Goal: Check status: Verify the current state of an ongoing process or item

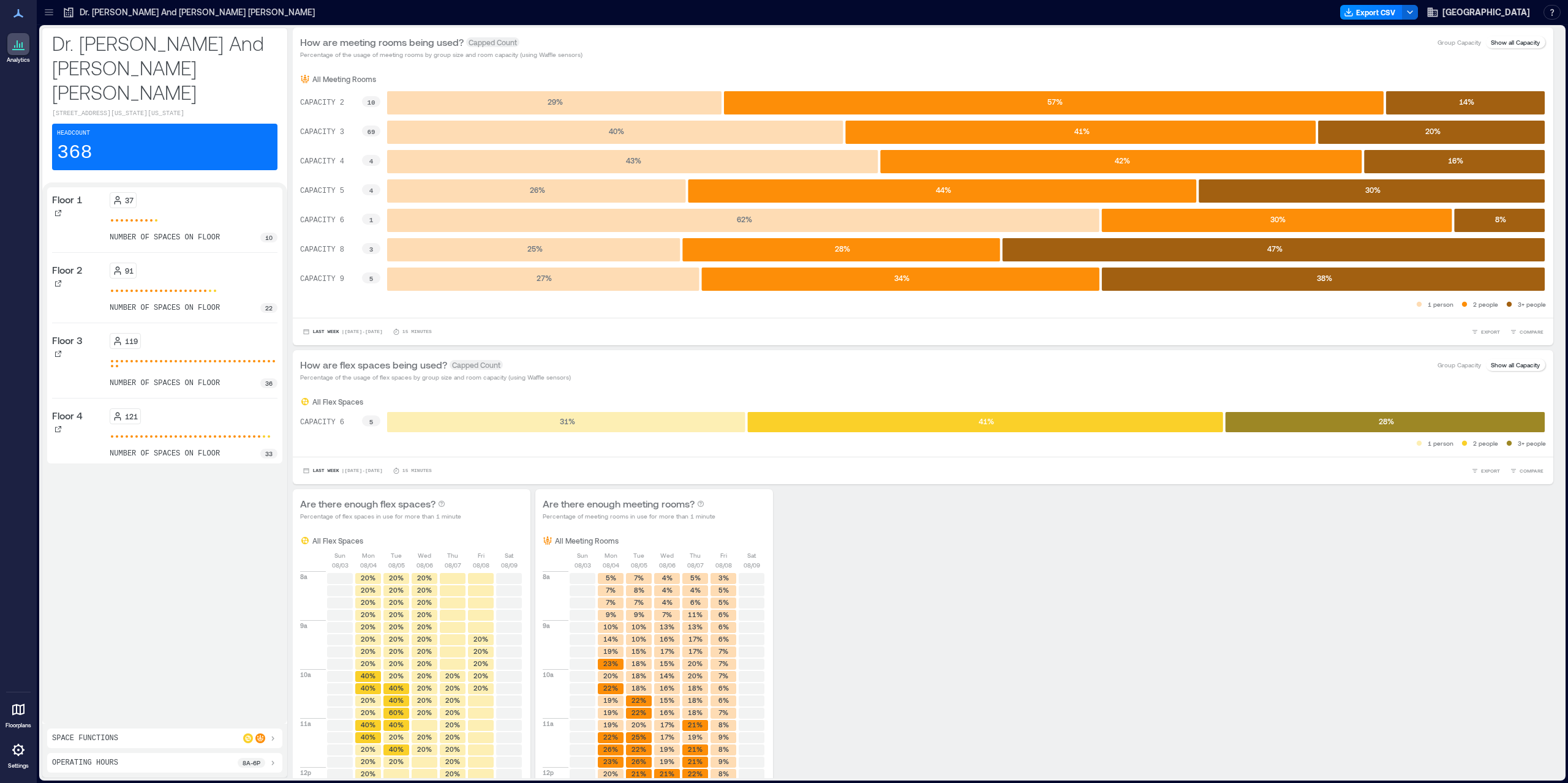
click at [25, 757] on icon at bounding box center [18, 750] width 14 height 14
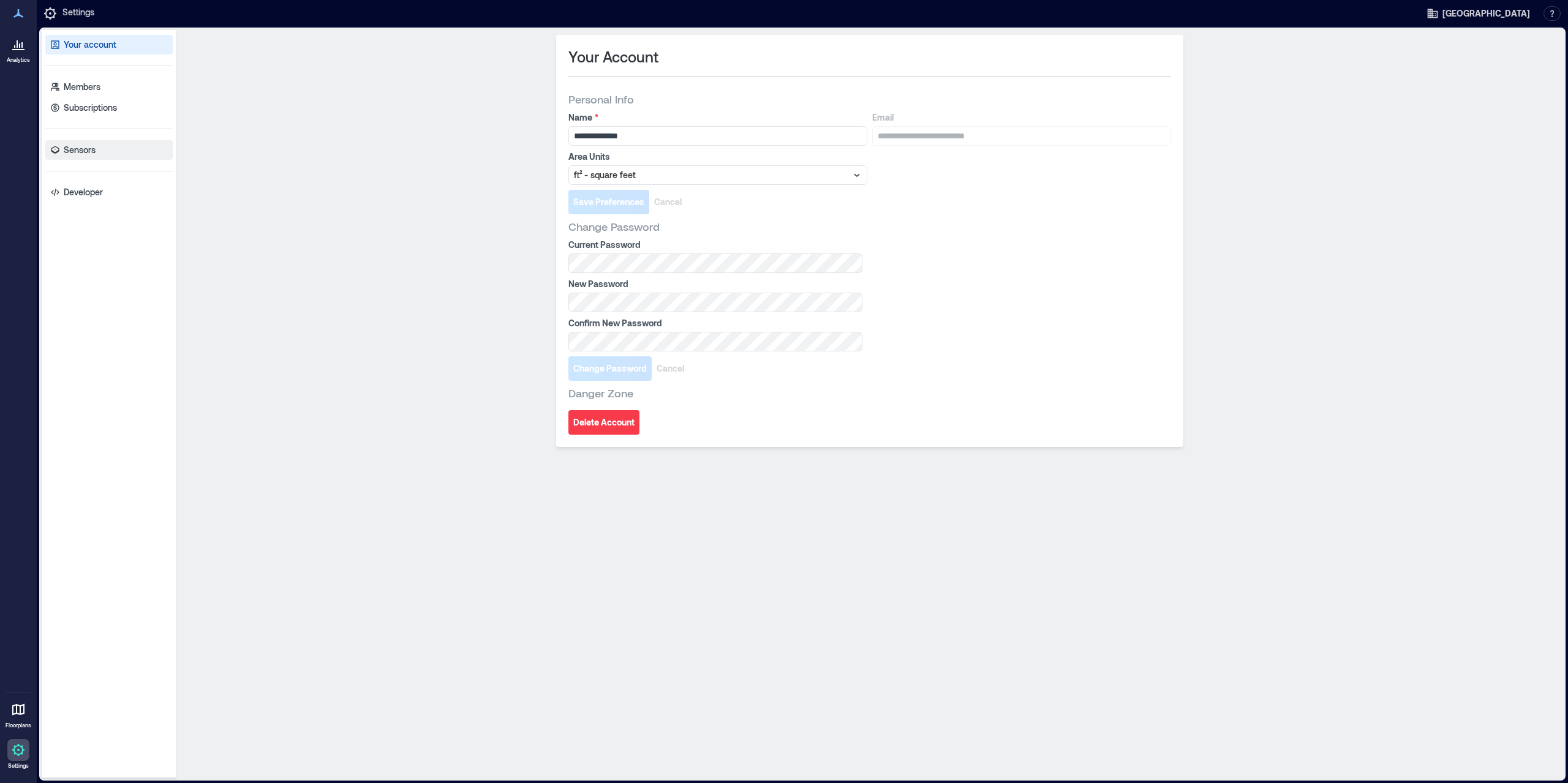
click at [100, 157] on link "Sensors" at bounding box center [108, 150] width 128 height 19
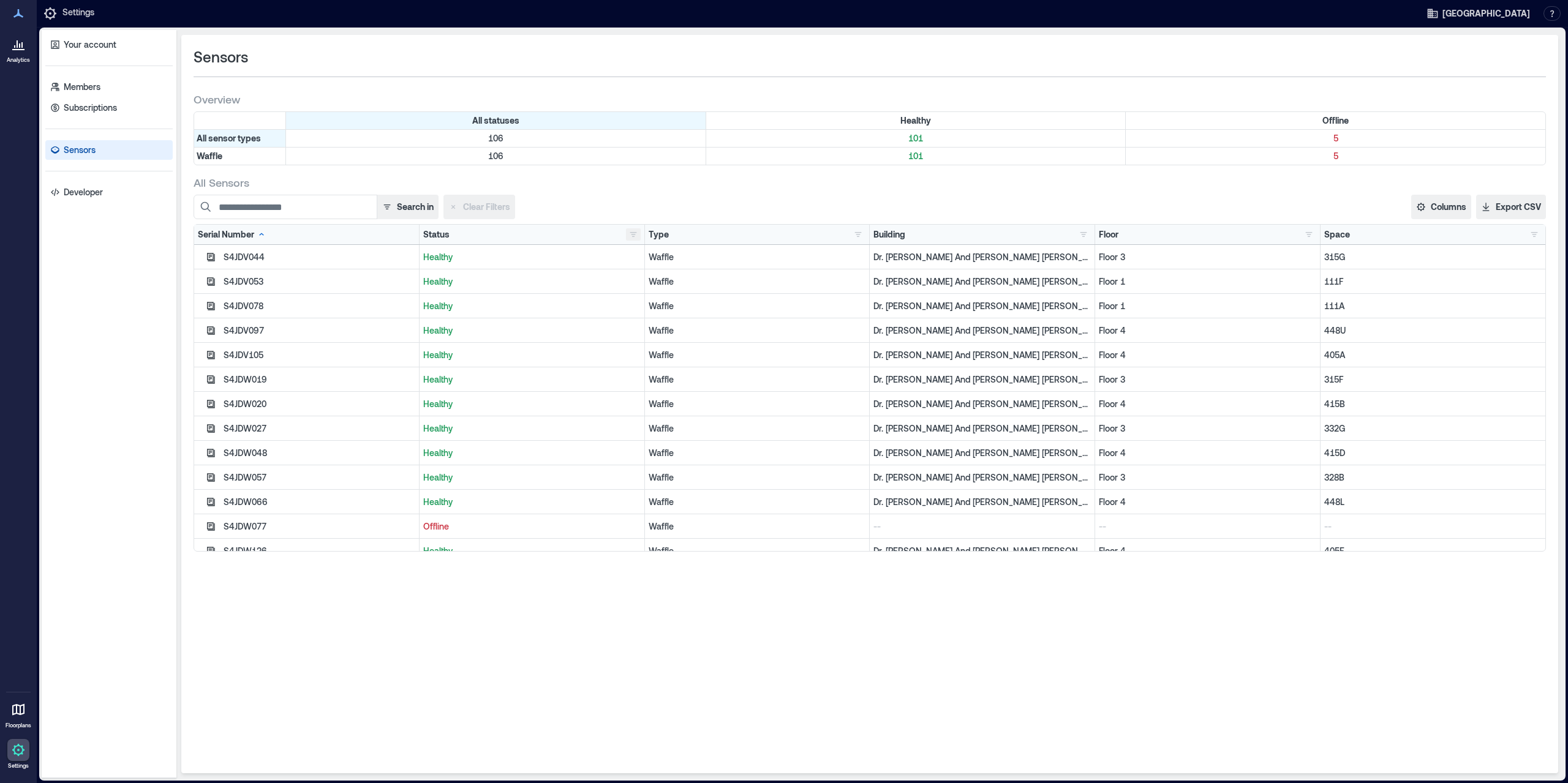
click at [632, 238] on button "button" at bounding box center [633, 234] width 14 height 12
click at [656, 273] on div "Offline 5" at bounding box center [671, 278] width 77 height 12
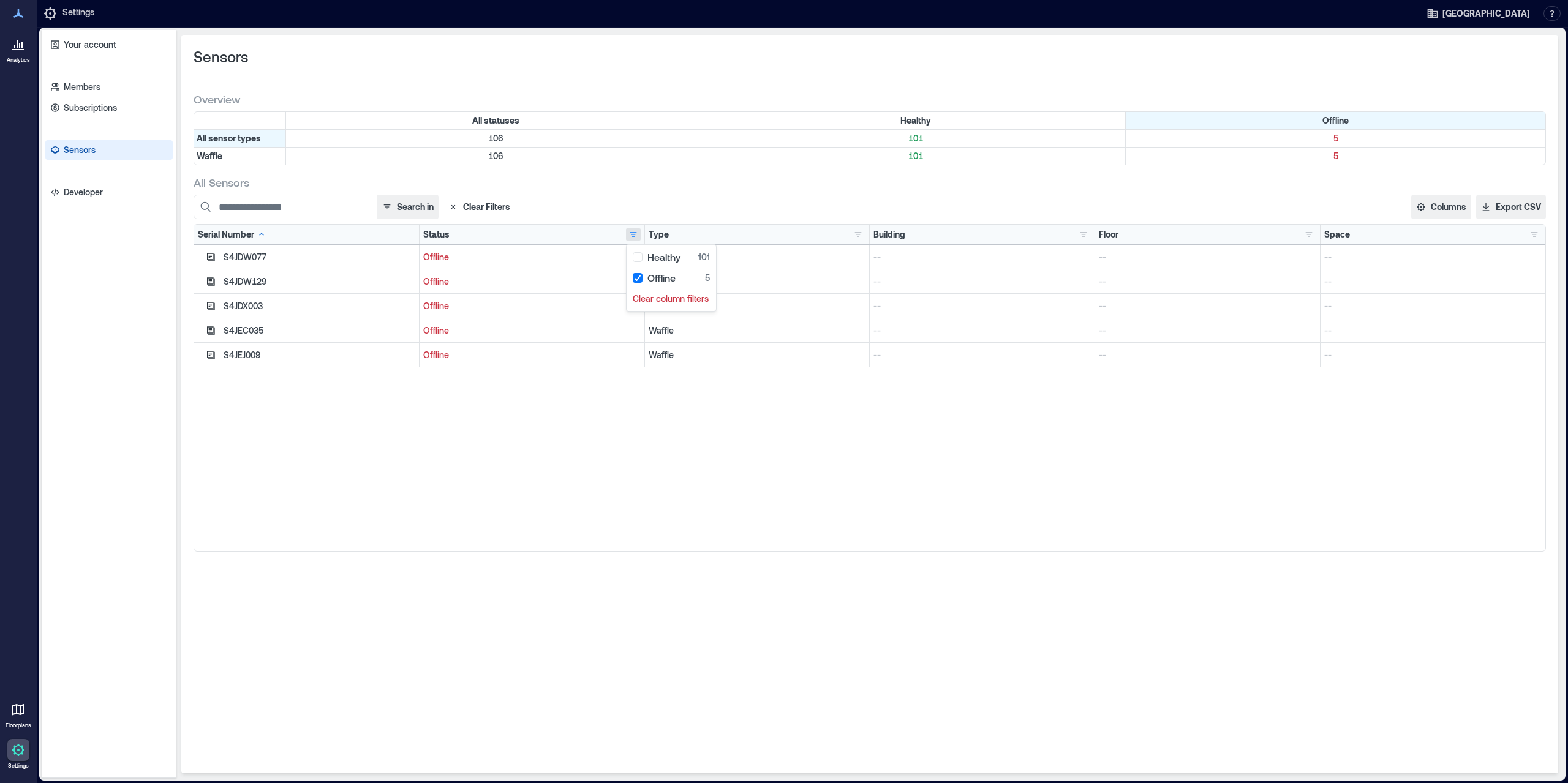
click at [623, 469] on div "S4JDW077 Offline Waffle -- -- -- S4JDW129 Offline Waffle -- -- -- S4JDX003 Offl…" at bounding box center [870, 398] width 1351 height 306
click at [632, 231] on button "button" at bounding box center [633, 234] width 14 height 12
click at [603, 626] on div "Sensors Overview All statuses Healthy Offline All sensor types 106 101 5 Waffle…" at bounding box center [870, 404] width 1377 height 738
